Goal: Navigation & Orientation: Understand site structure

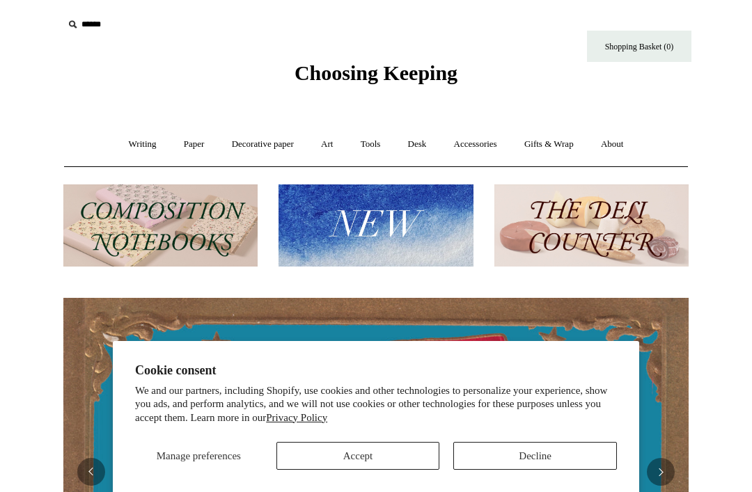
click at [248, 151] on link "Decorative paper +" at bounding box center [262, 144] width 87 height 37
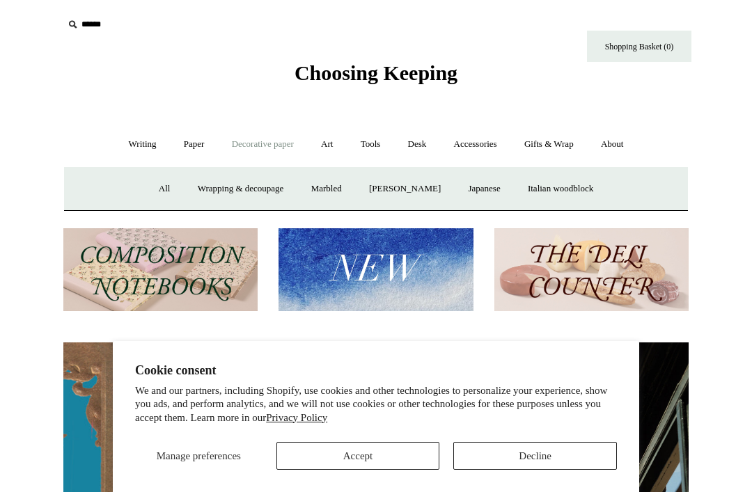
click at [358, 452] on button "Accept" at bounding box center [358, 456] width 164 height 28
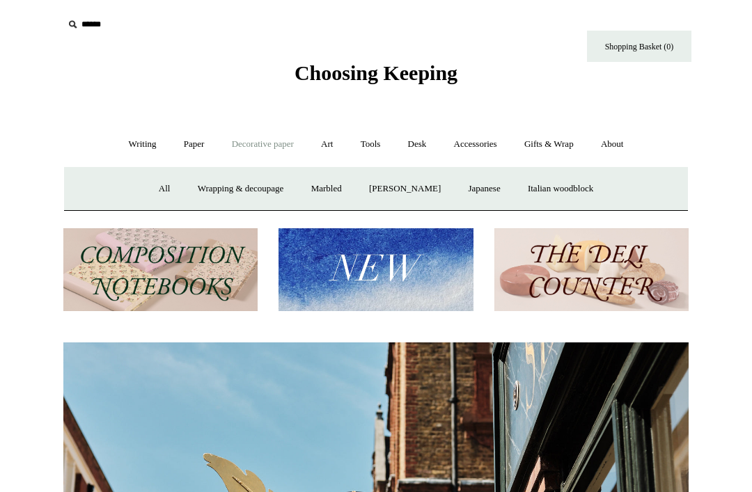
scroll to position [0, 625]
click at [480, 139] on link "Accessories +" at bounding box center [475, 144] width 68 height 37
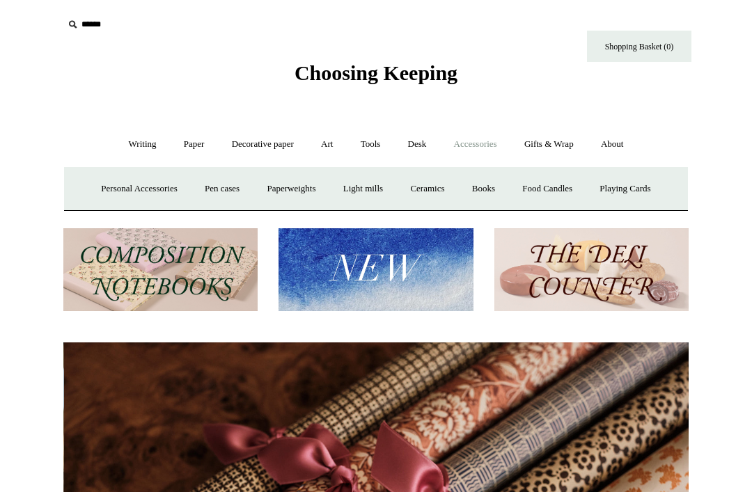
scroll to position [0, 1250]
click at [555, 142] on link "Gifts & Wrap +" at bounding box center [549, 144] width 74 height 37
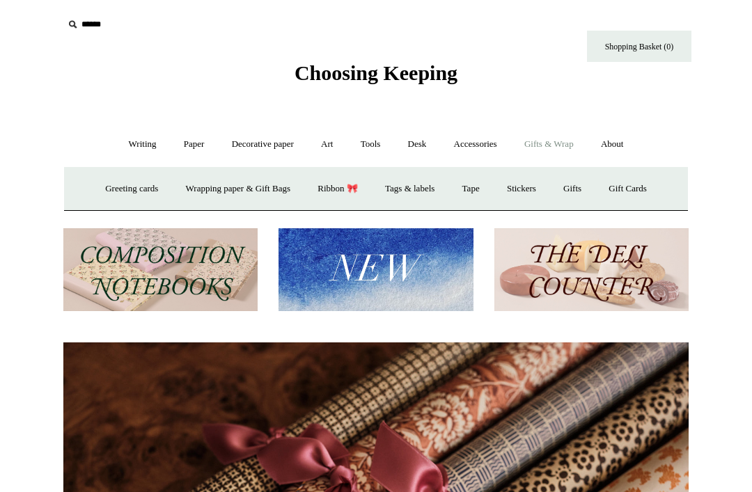
click at [472, 136] on link "Accessories +" at bounding box center [475, 144] width 68 height 37
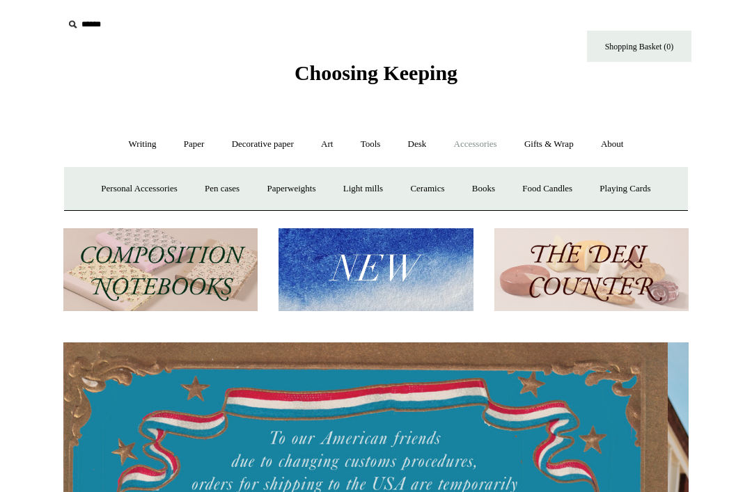
scroll to position [0, 0]
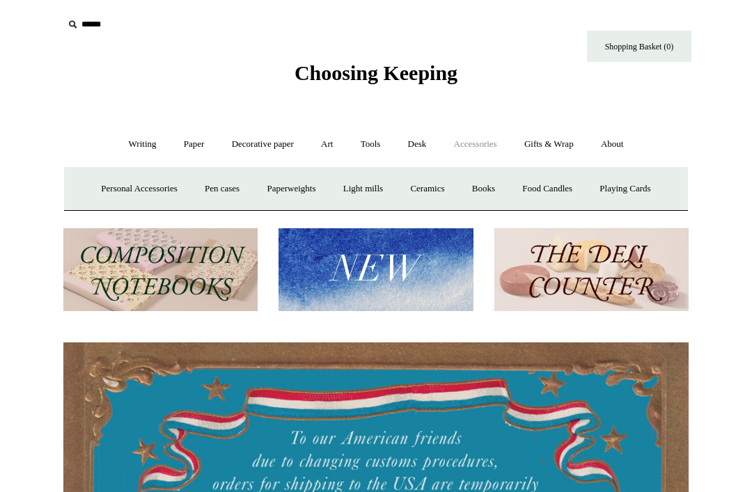
click at [557, 189] on link "Food Candles" at bounding box center [547, 189] width 75 height 37
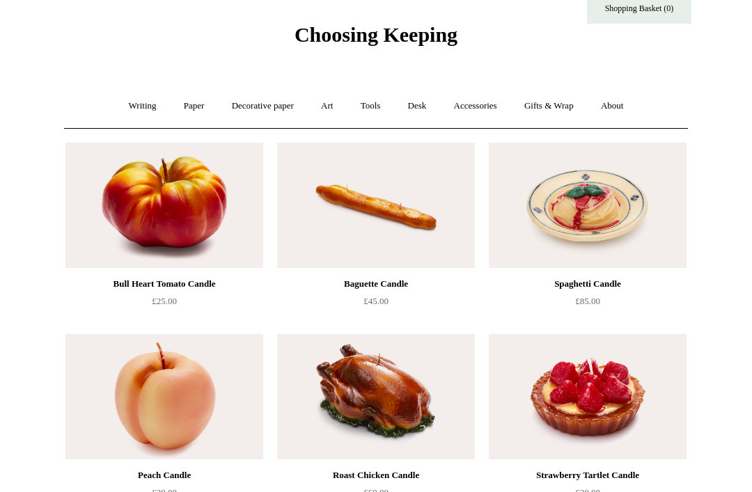
scroll to position [38, 0]
click at [478, 103] on link "Accessories +" at bounding box center [475, 106] width 68 height 37
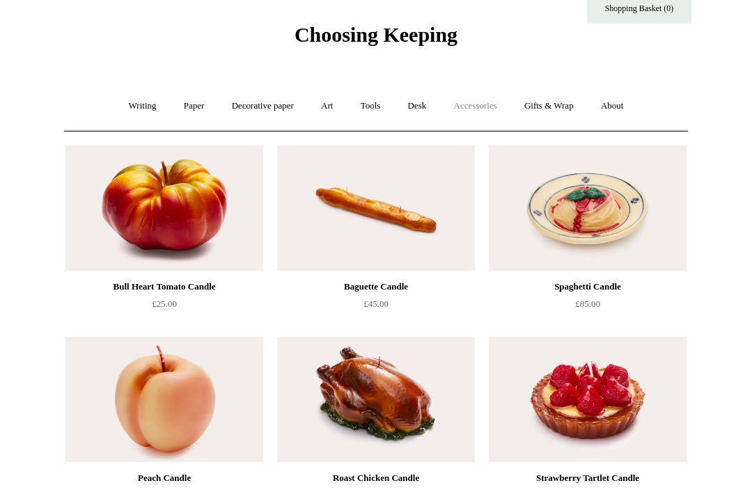
scroll to position [38, 0]
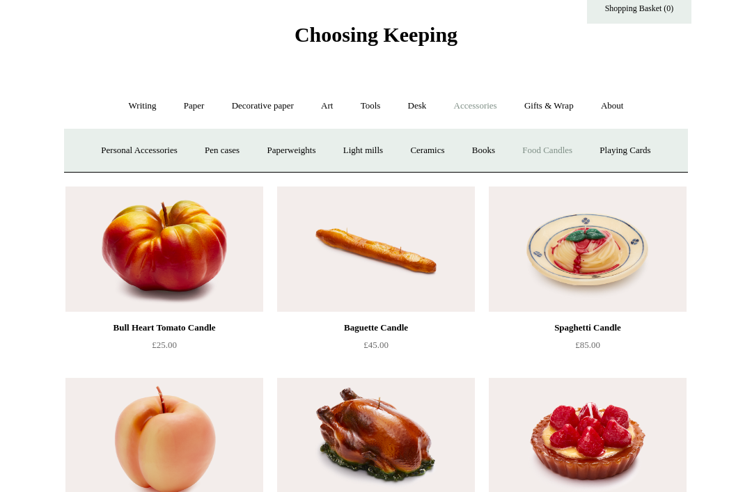
click at [432, 149] on link "Ceramics +" at bounding box center [426, 150] width 59 height 37
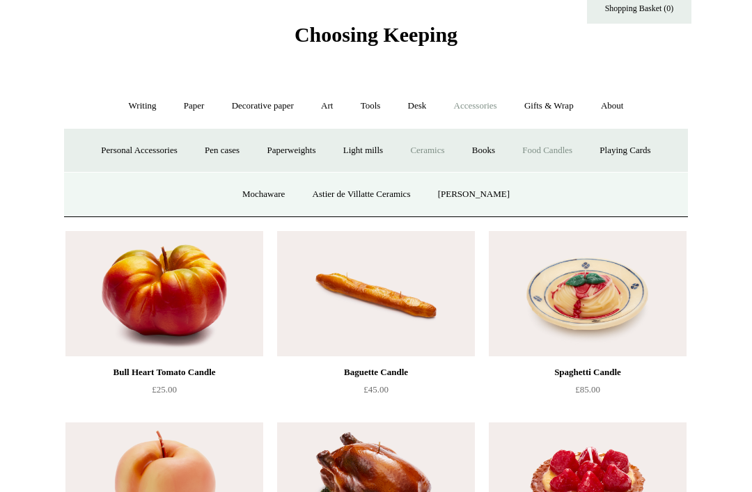
click at [251, 191] on link "Mochaware" at bounding box center [264, 194] width 68 height 37
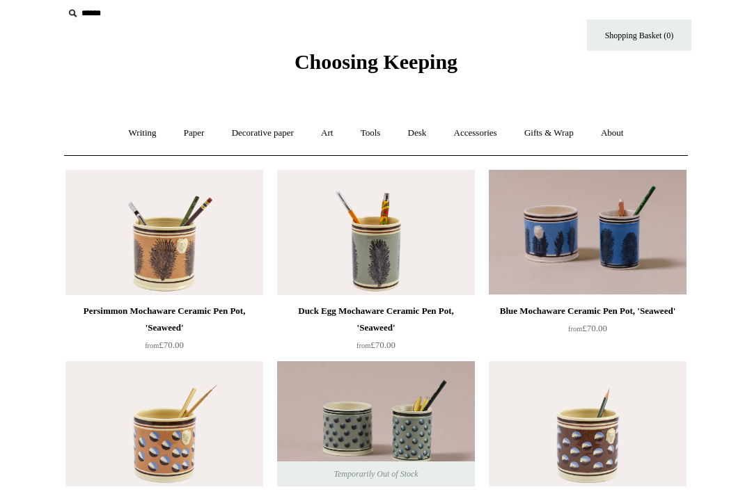
scroll to position [10, 0]
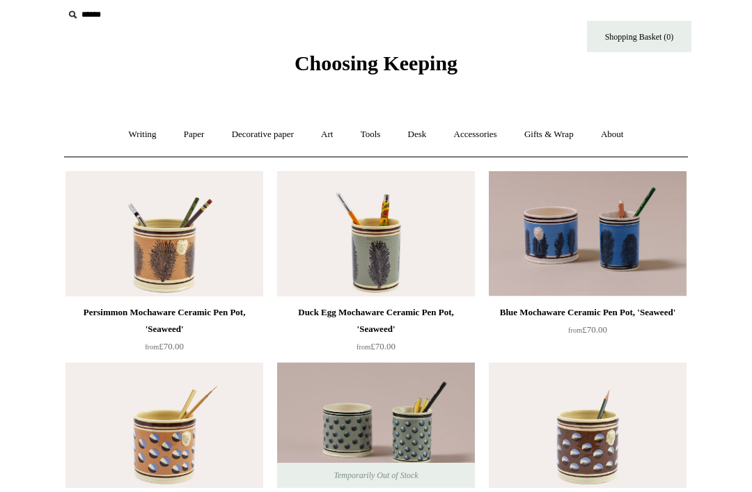
click at [476, 137] on link "Accessories +" at bounding box center [475, 134] width 68 height 37
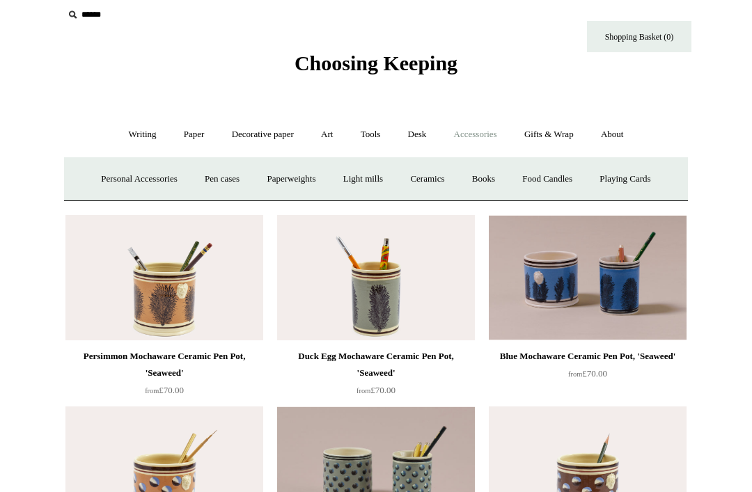
click at [430, 176] on link "Ceramics +" at bounding box center [426, 179] width 59 height 37
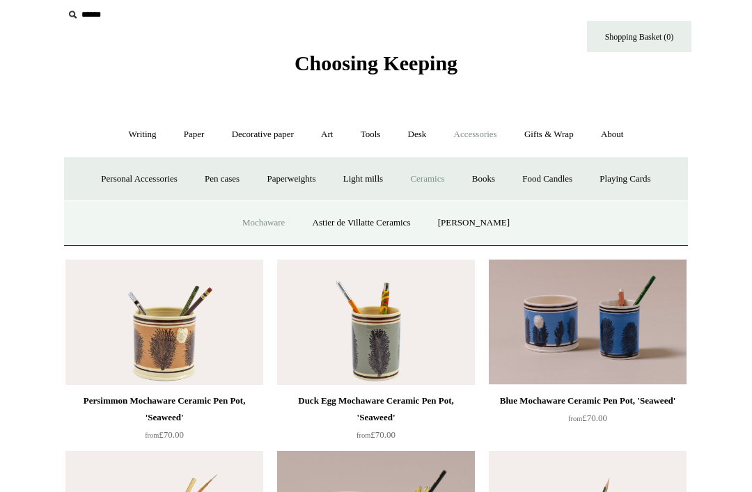
click at [348, 223] on link "Astier de Villatte Ceramics" at bounding box center [361, 223] width 123 height 37
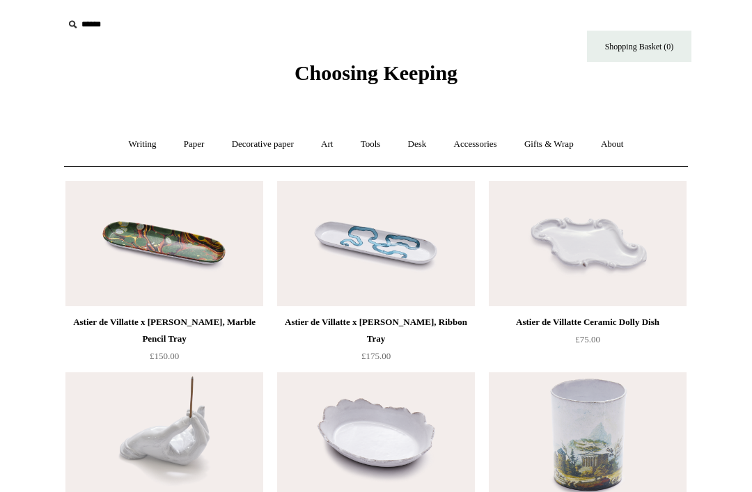
click at [370, 152] on link "Tools +" at bounding box center [370, 144] width 45 height 37
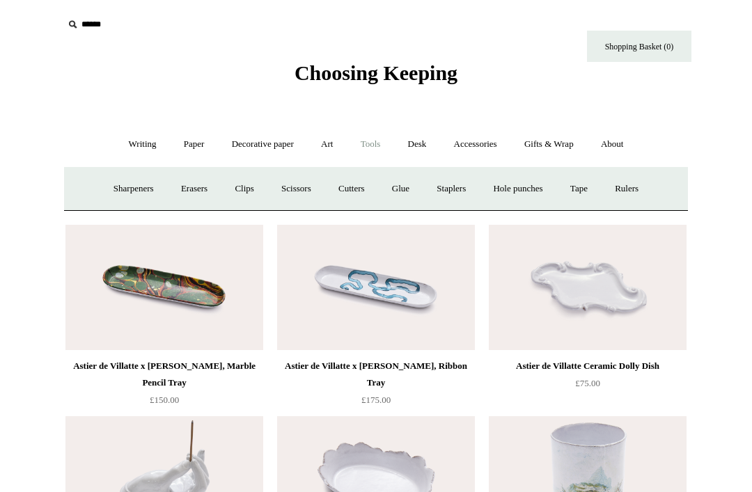
click at [544, 145] on link "Gifts & Wrap +" at bounding box center [549, 144] width 74 height 37
click at [334, 193] on link "Ribbon 🎀" at bounding box center [337, 189] width 65 height 37
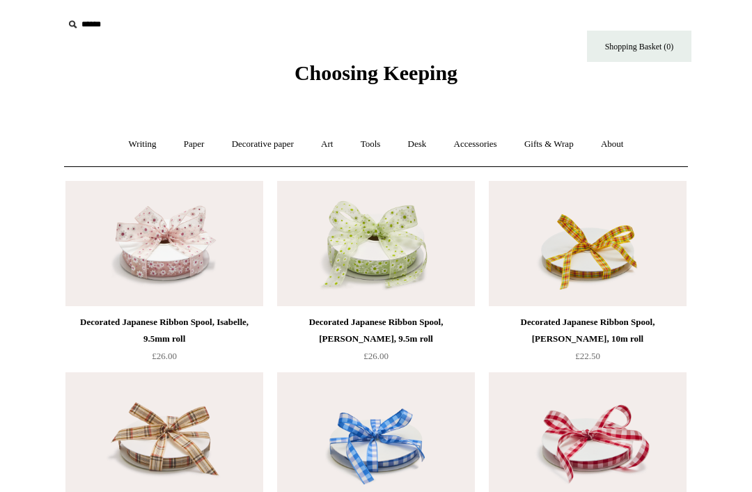
click at [251, 145] on link "Decorative paper +" at bounding box center [262, 144] width 87 height 37
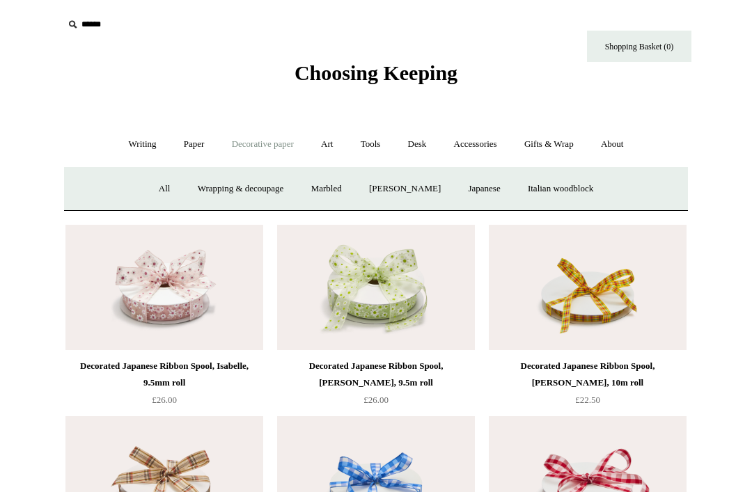
click at [188, 159] on link "Paper +" at bounding box center [194, 144] width 46 height 37
click at [129, 153] on link "Writing +" at bounding box center [142, 144] width 53 height 37
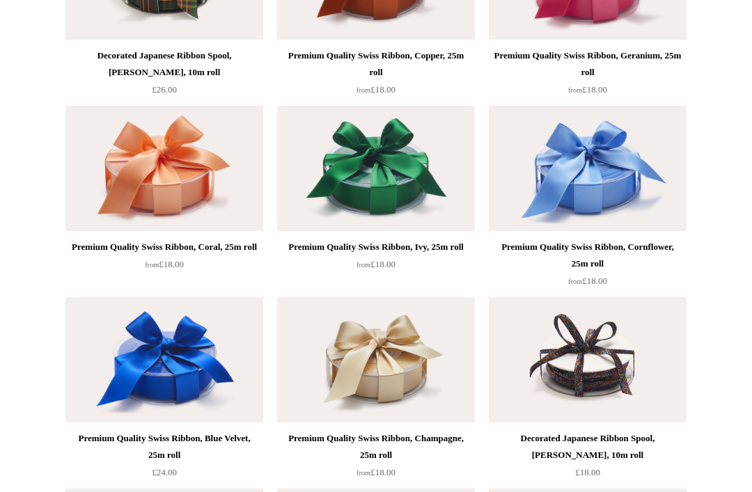
scroll to position [1325, 0]
